Goal: Information Seeking & Learning: Find specific fact

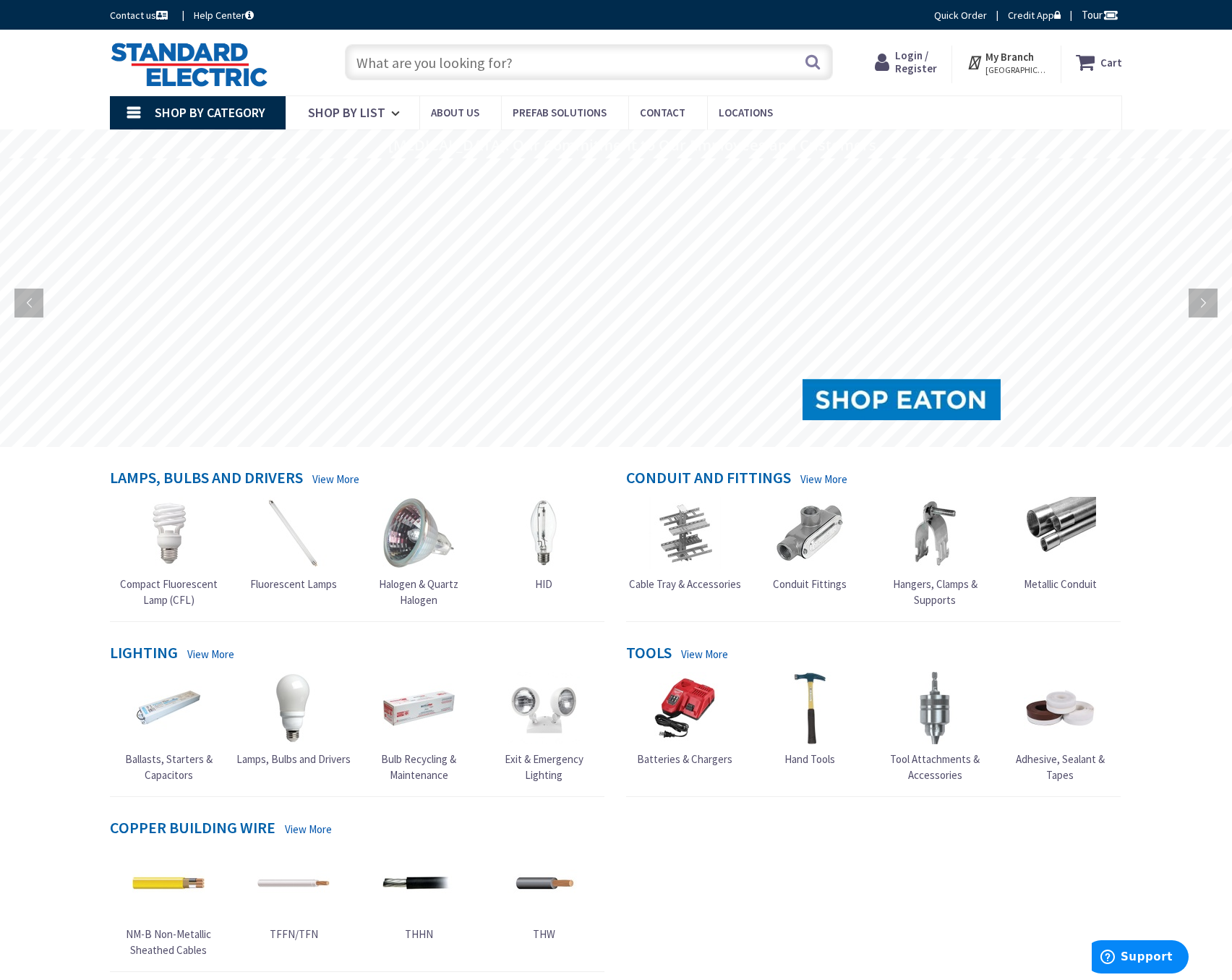
click at [571, 72] on input "text" at bounding box center [589, 62] width 488 height 36
click at [572, 62] on input "text" at bounding box center [589, 62] width 488 height 36
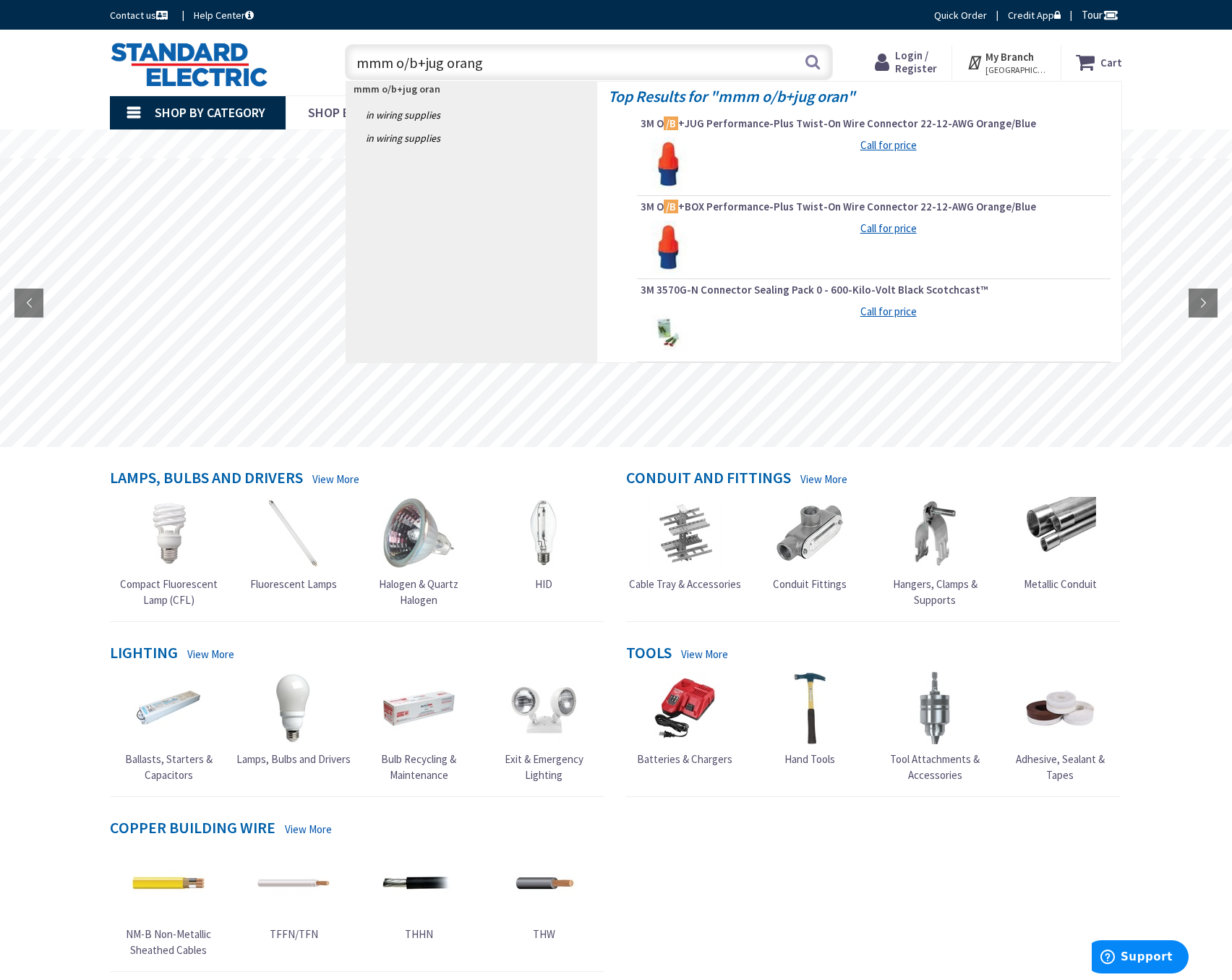
type input "mmm o/b+jug orange"
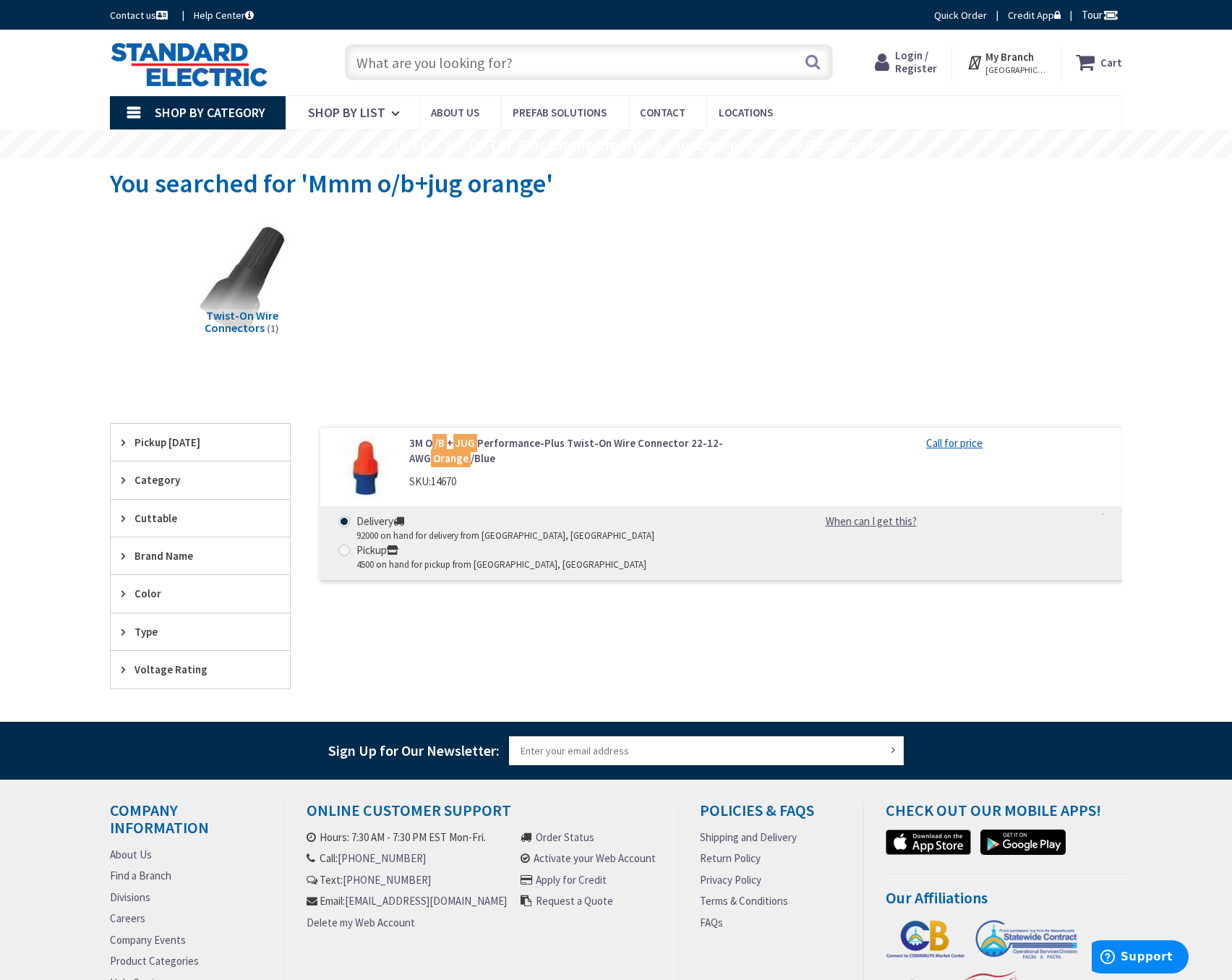
click at [1123, 368] on main "You searched for 'Mmm o/b+jug orange' View Subcategories Twist-On Wire Connecto…" at bounding box center [615, 440] width 1084 height 563
drag, startPoint x: 538, startPoint y: 62, endPoint x: 340, endPoint y: 71, distance: 198.2
click at [340, 71] on div "Search" at bounding box center [585, 61] width 496 height 46
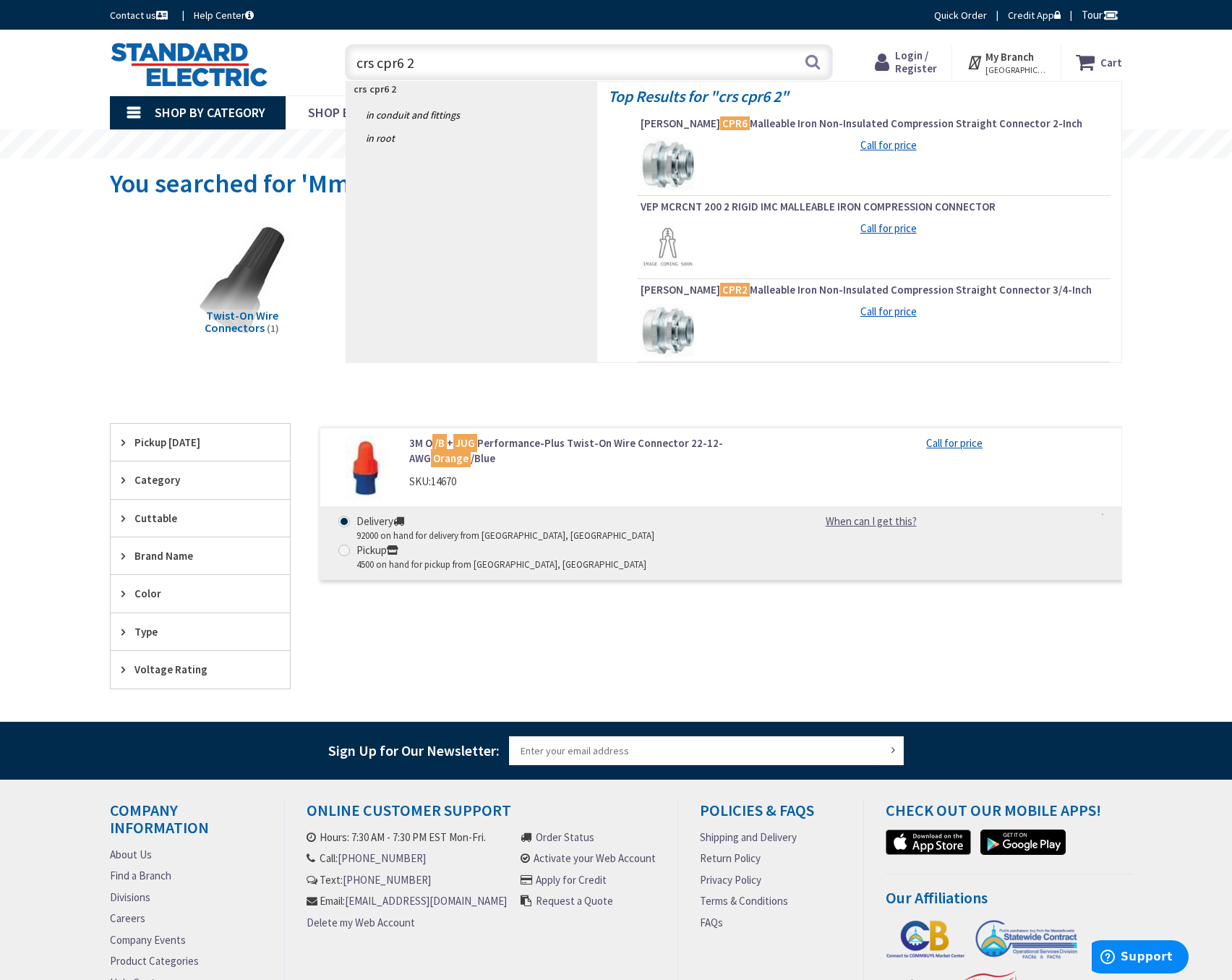
type input "crs cpr6 2""
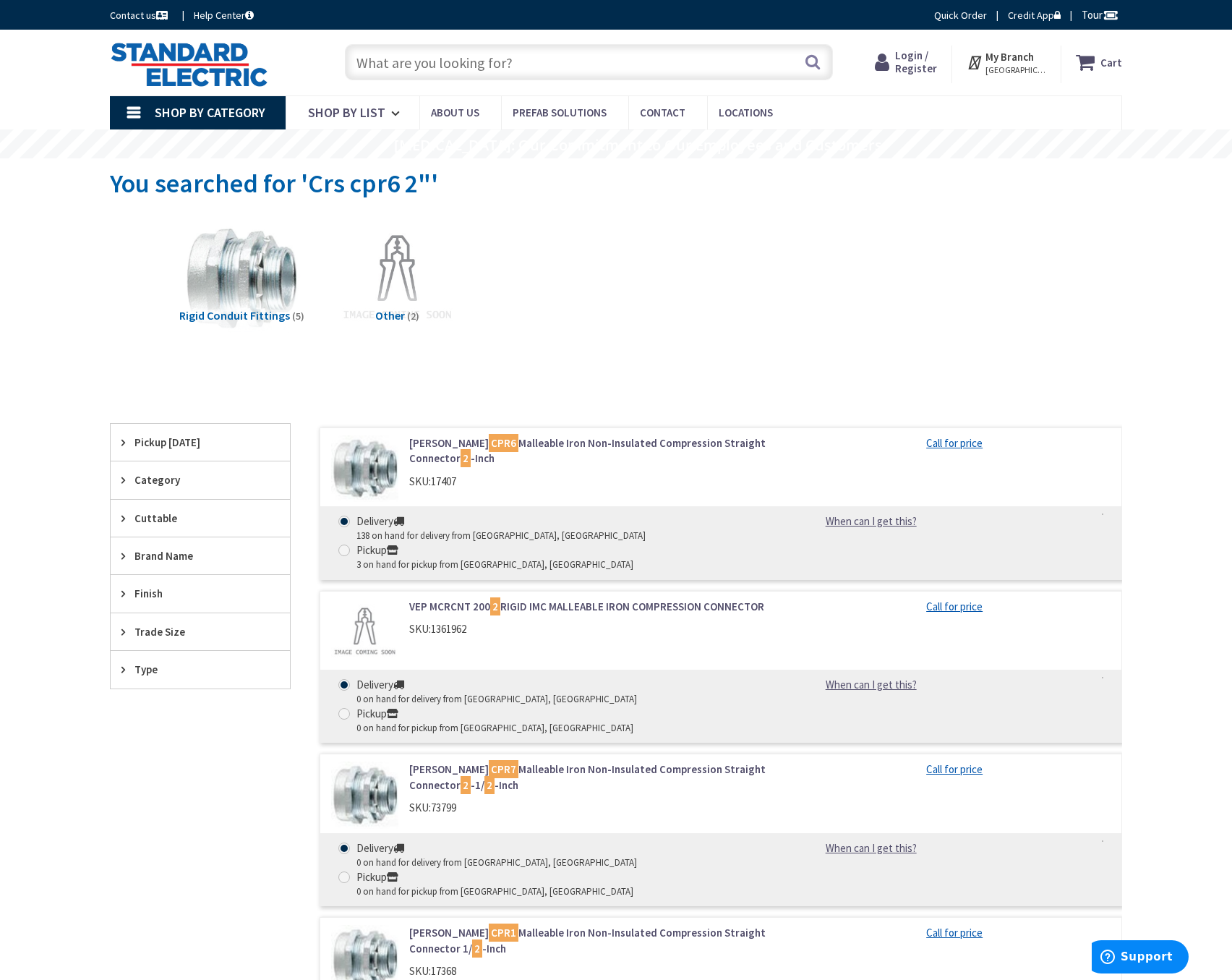
click at [1121, 205] on div "You searched for 'Crs cpr6 2"'" at bounding box center [616, 186] width 1013 height 55
click at [565, 61] on input "text" at bounding box center [589, 62] width 488 height 36
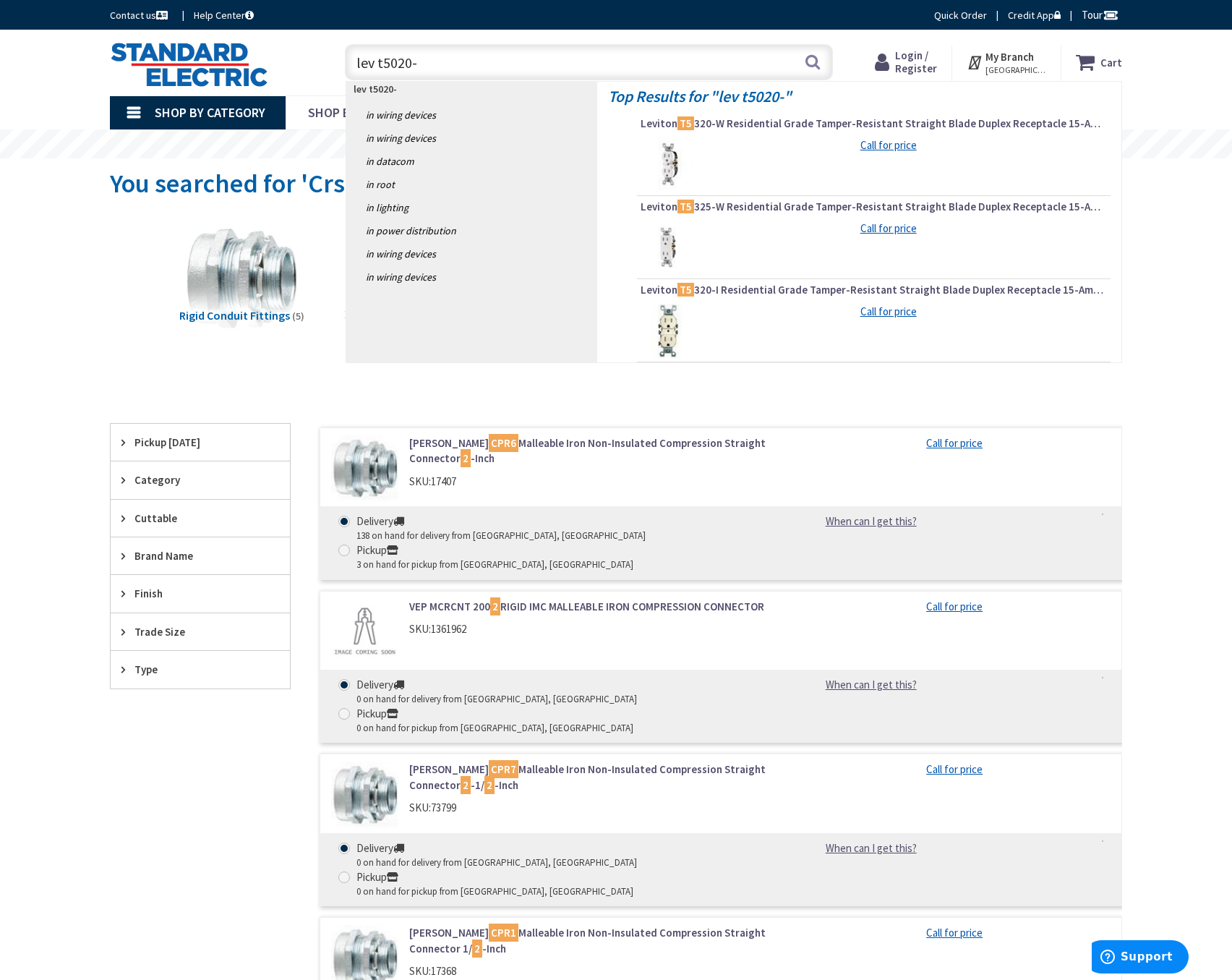
type input "lev t5020-w"
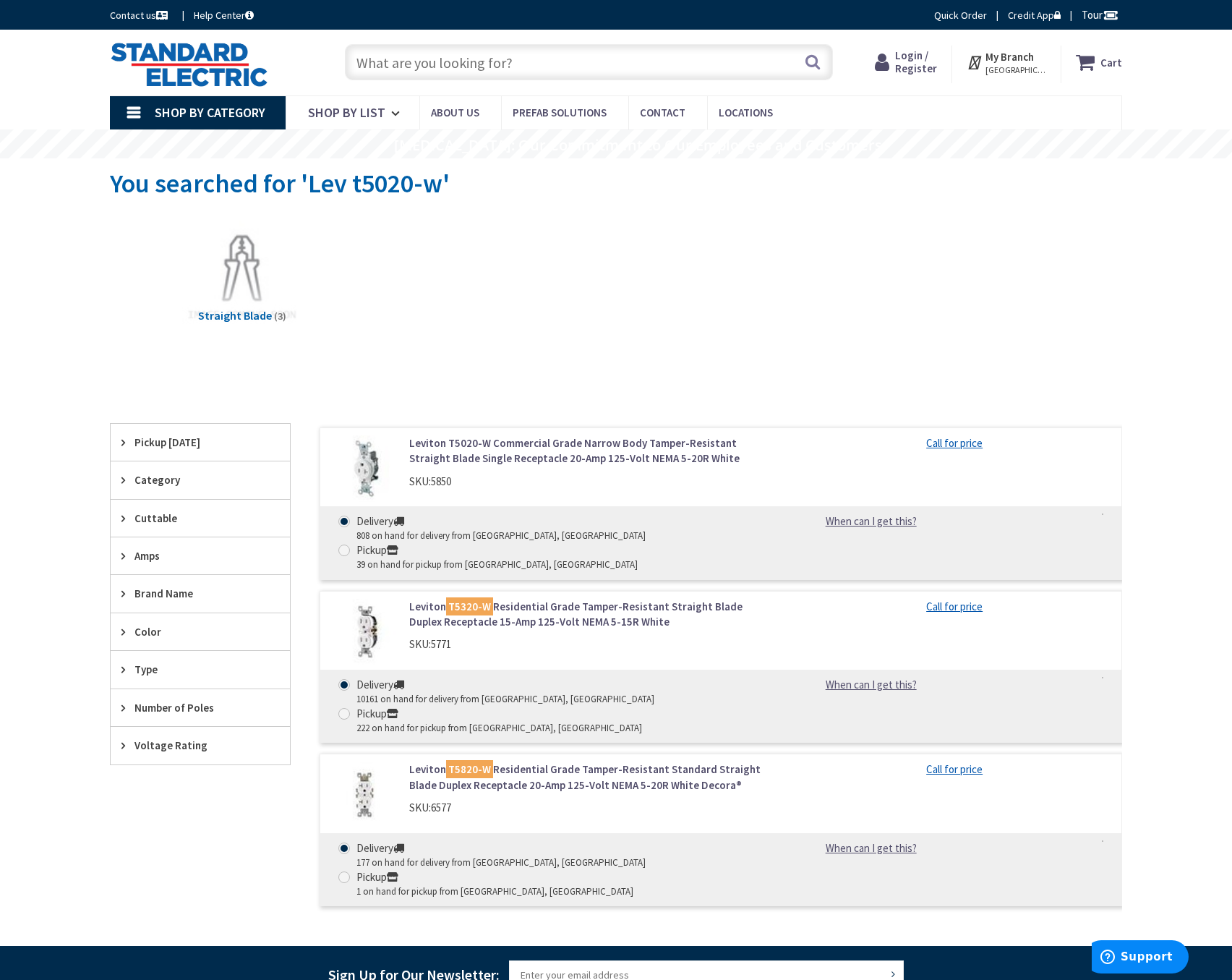
click at [392, 61] on input "text" at bounding box center [589, 62] width 488 height 36
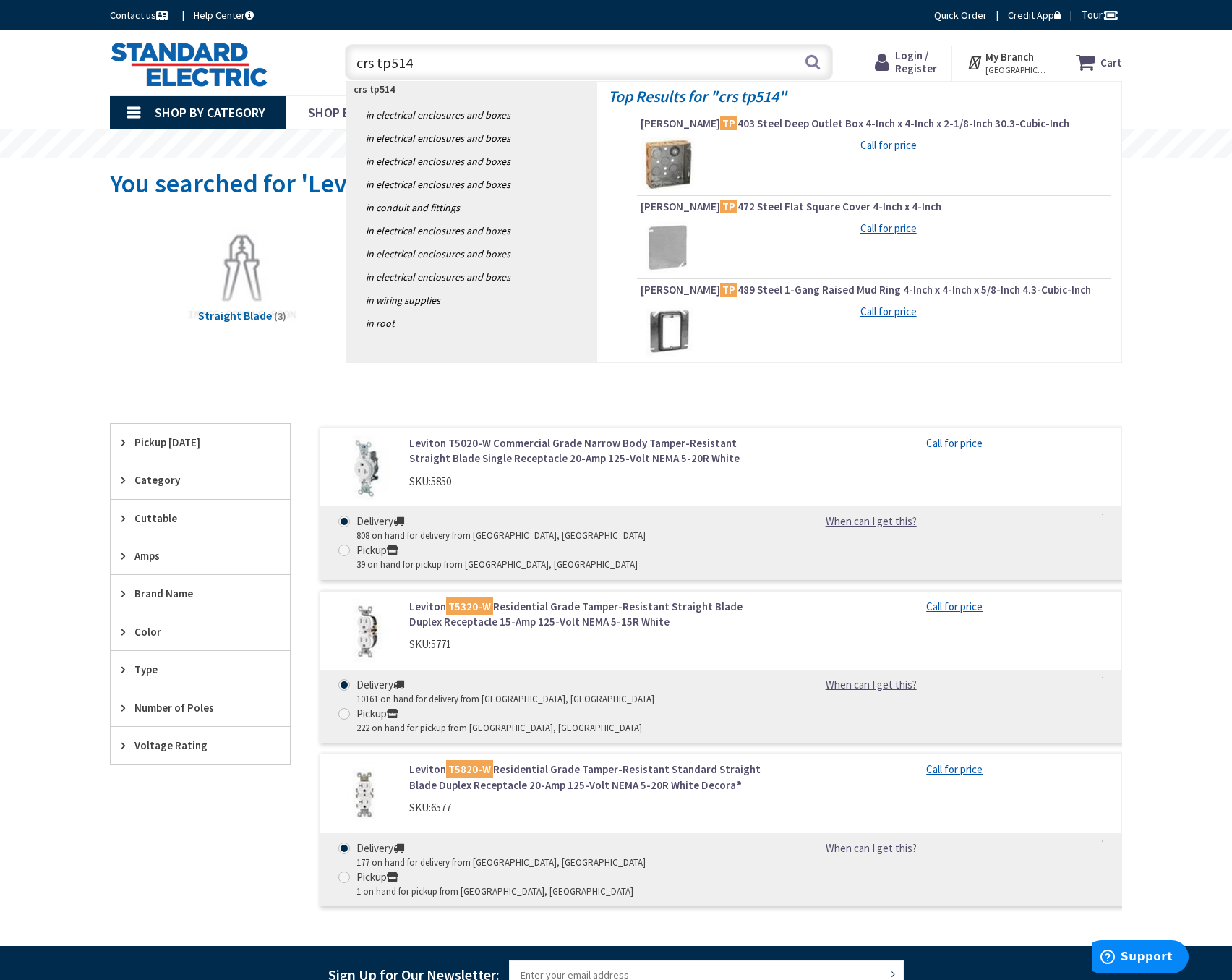
type input "crs tp514"
